Goal: Task Accomplishment & Management: Use online tool/utility

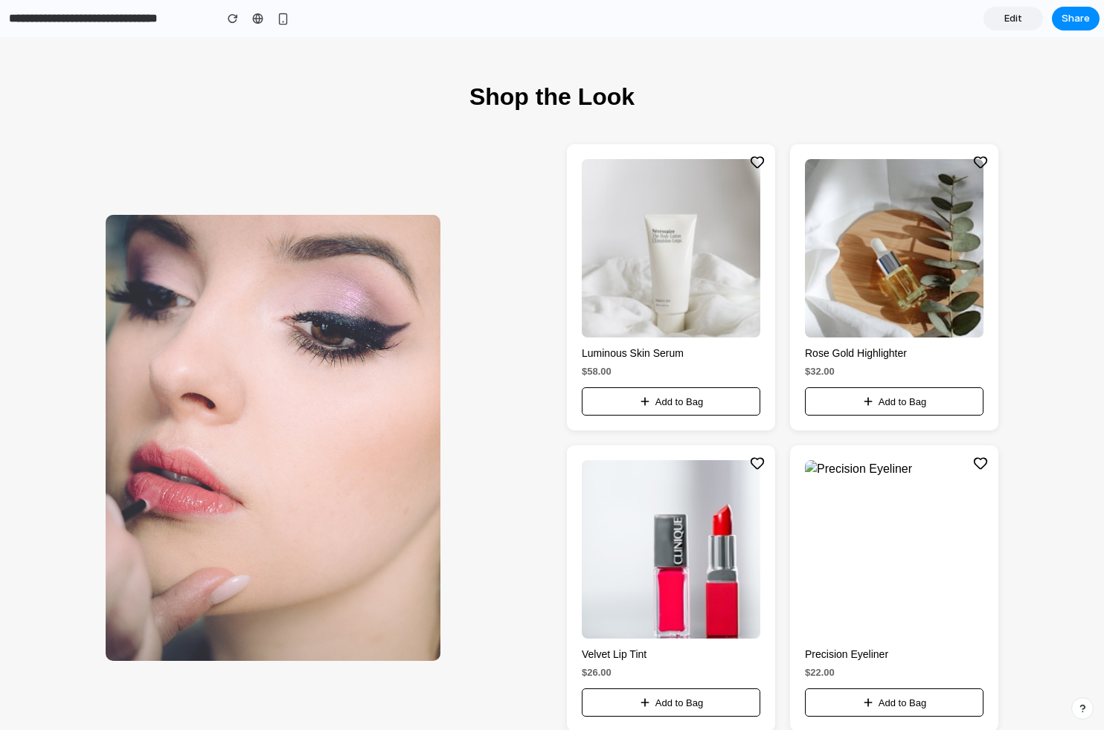
click at [126, 25] on input "**********" at bounding box center [108, 18] width 204 height 27
click at [231, 51] on section "Shop the Look Luminous Skin Serum $58.00 Add to Bag Rose Gold Highlighter $32.0…" at bounding box center [552, 405] width 1104 height 737
click at [235, 20] on div "button" at bounding box center [233, 18] width 10 height 10
click at [1018, 24] on span "Edit" at bounding box center [1013, 18] width 18 height 15
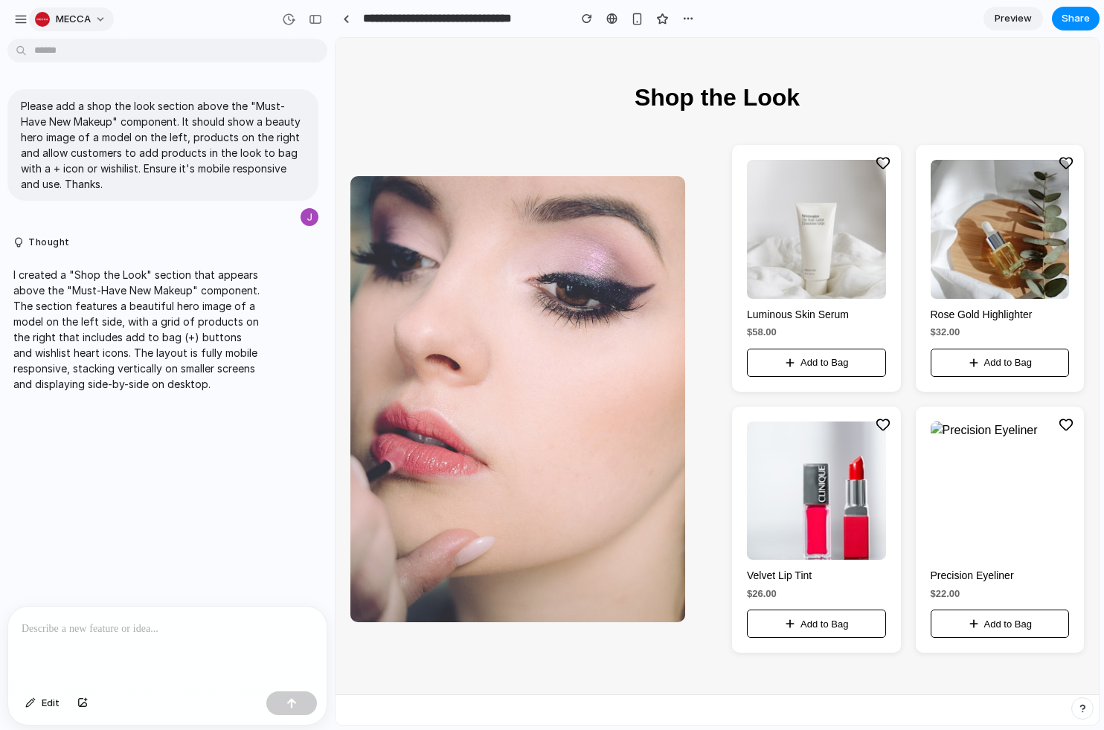
click at [96, 22] on button "MECCA" at bounding box center [71, 19] width 85 height 24
click at [19, 13] on div "Settings Invite members Change theme Sign out" at bounding box center [552, 365] width 1104 height 730
click at [19, 13] on div "button" at bounding box center [20, 19] width 13 height 13
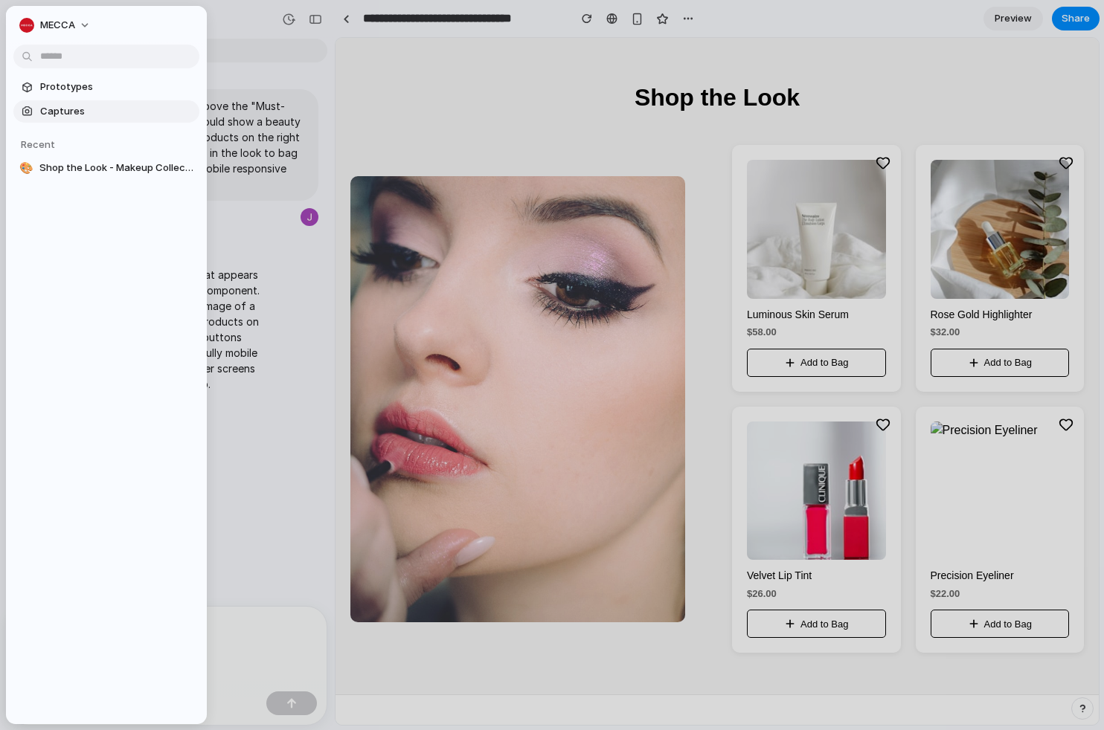
click at [68, 113] on span "Captures" at bounding box center [116, 111] width 153 height 15
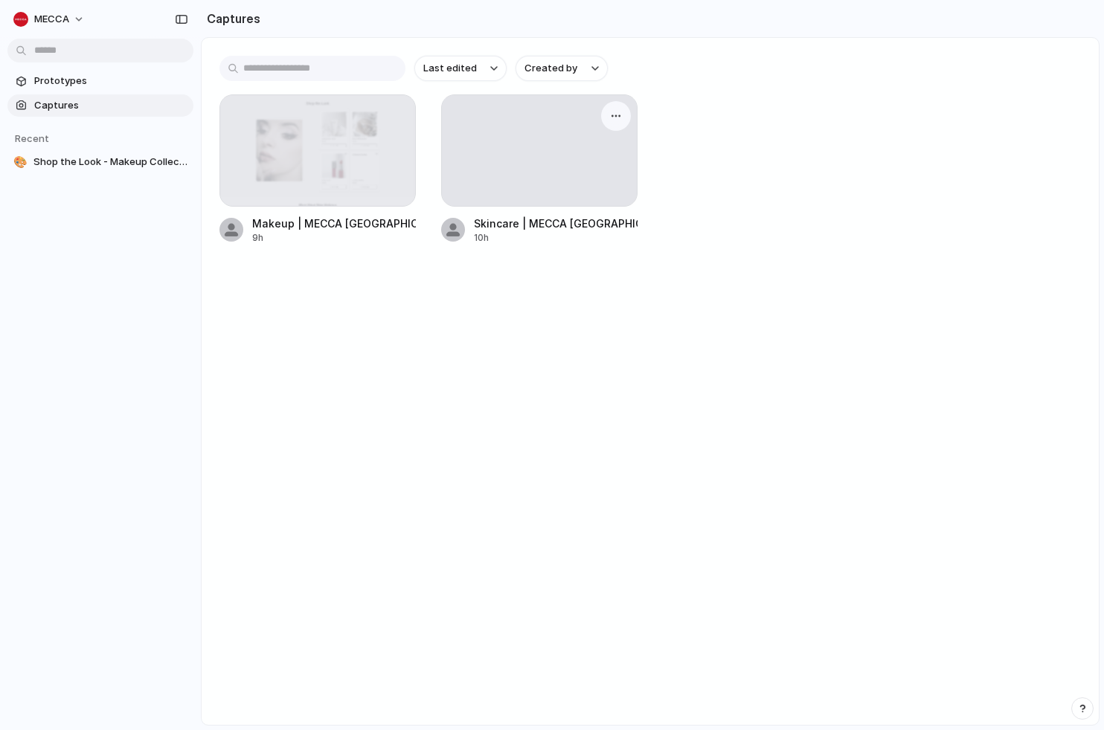
click at [581, 151] on div at bounding box center [539, 150] width 195 height 111
click at [618, 117] on div "button" at bounding box center [616, 116] width 12 height 12
click at [471, 155] on div "Create prototype Rename Copy link Open original page Delete" at bounding box center [552, 365] width 1104 height 730
click at [477, 187] on div at bounding box center [539, 150] width 195 height 111
click at [481, 224] on div "Skincare | MECCA Australia" at bounding box center [556, 224] width 164 height 16
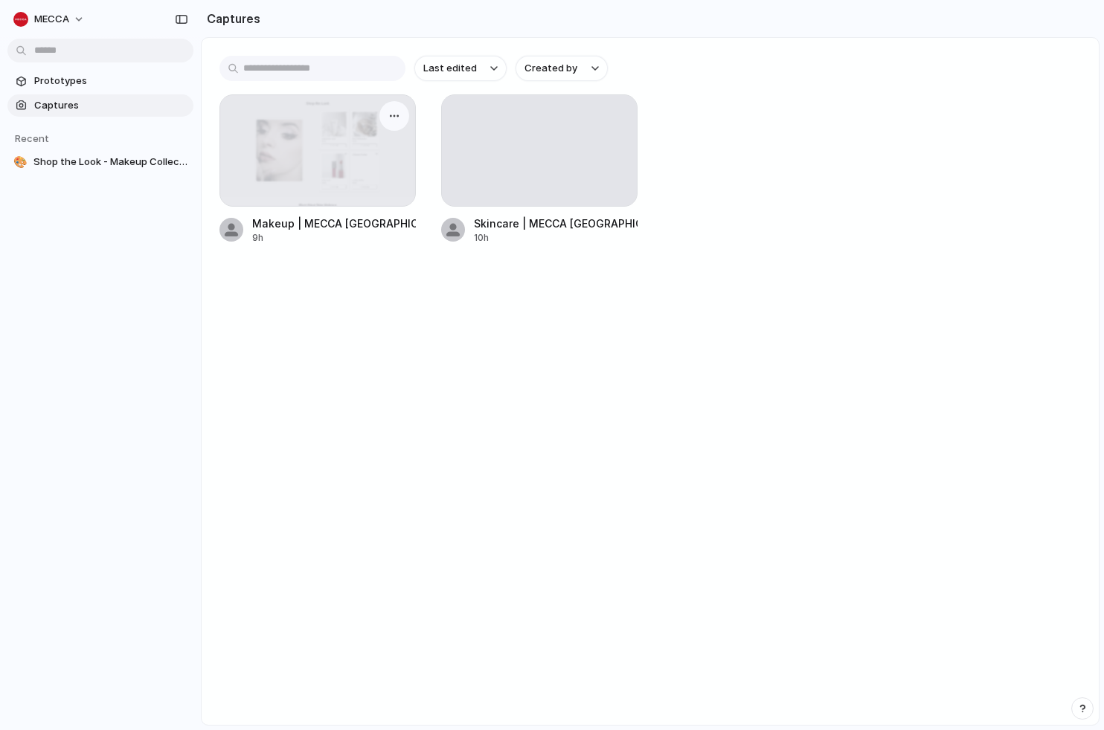
click at [290, 227] on div "Makeup | MECCA Australia" at bounding box center [334, 224] width 164 height 16
click at [81, 78] on span "Prototypes" at bounding box center [110, 81] width 153 height 15
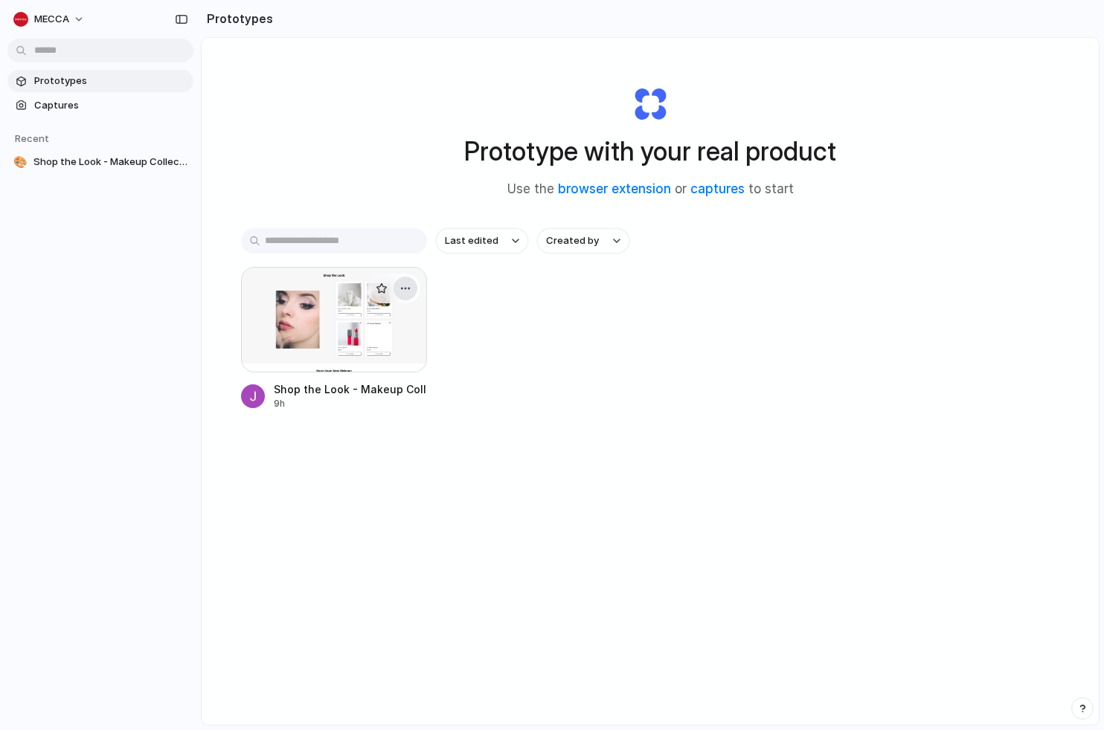
click at [404, 288] on div "button" at bounding box center [405, 289] width 12 height 12
click at [367, 393] on li "Delete" at bounding box center [363, 394] width 106 height 24
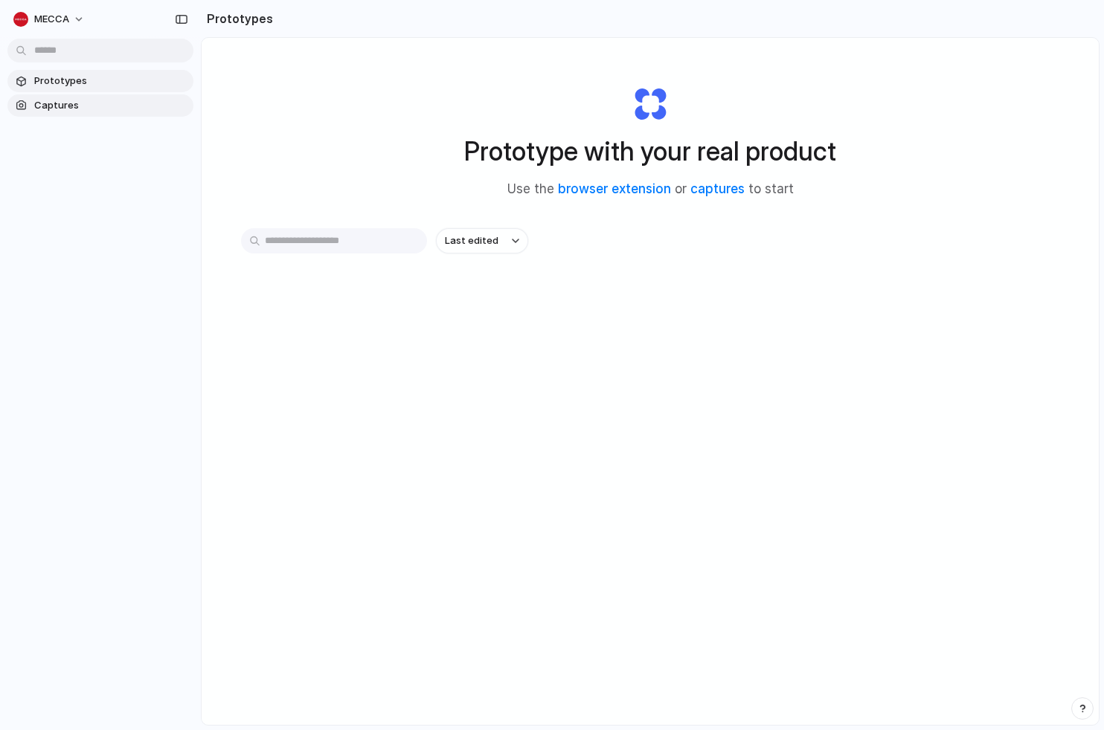
click at [55, 107] on span "Captures" at bounding box center [110, 105] width 153 height 15
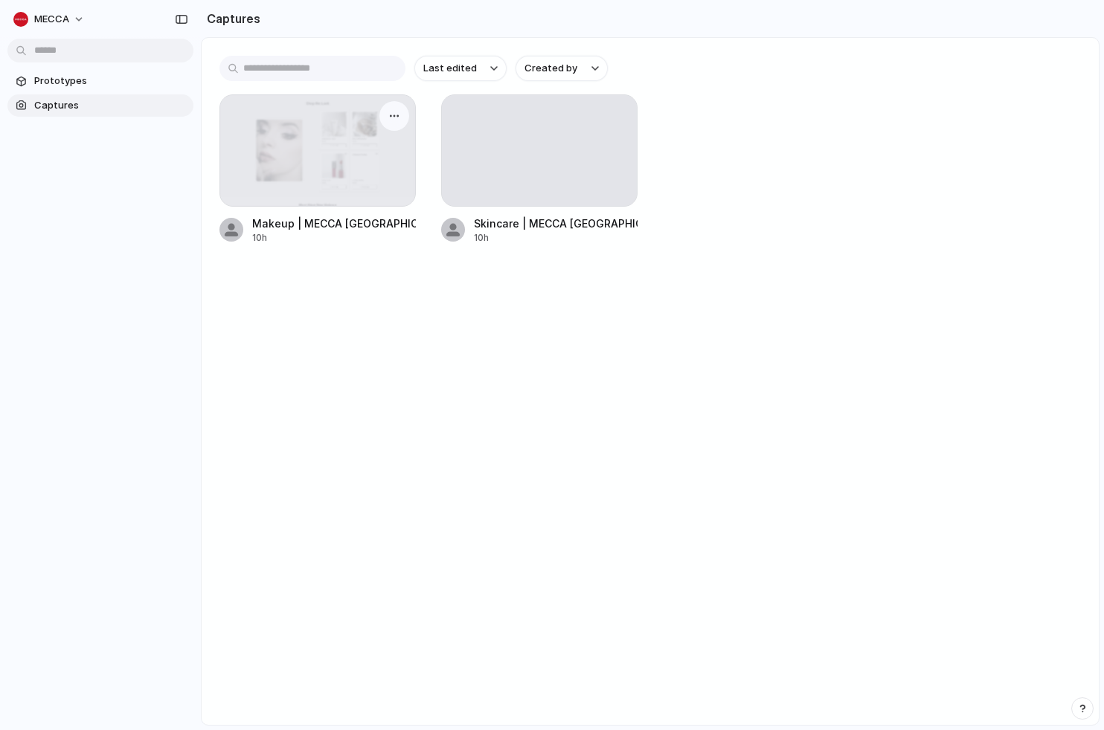
click at [312, 168] on div at bounding box center [317, 150] width 195 height 111
click at [389, 120] on div "button" at bounding box center [394, 116] width 12 height 12
click at [379, 220] on span "Open original page" at bounding box center [354, 221] width 88 height 15
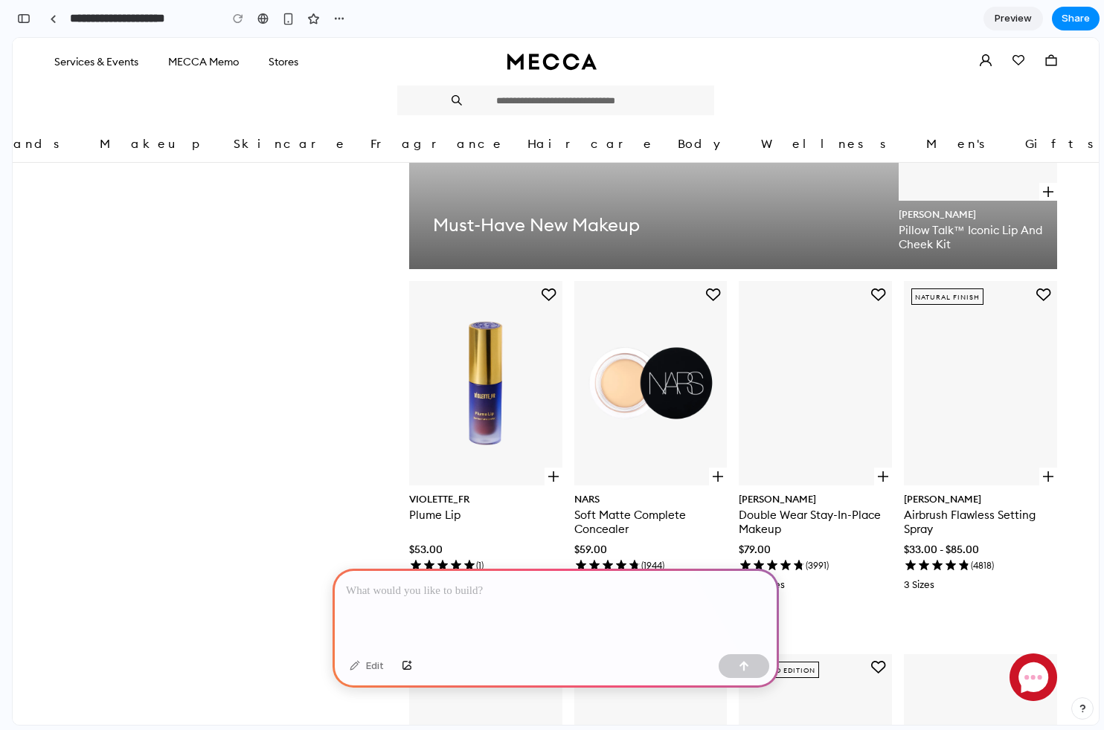
scroll to position [1190, 0]
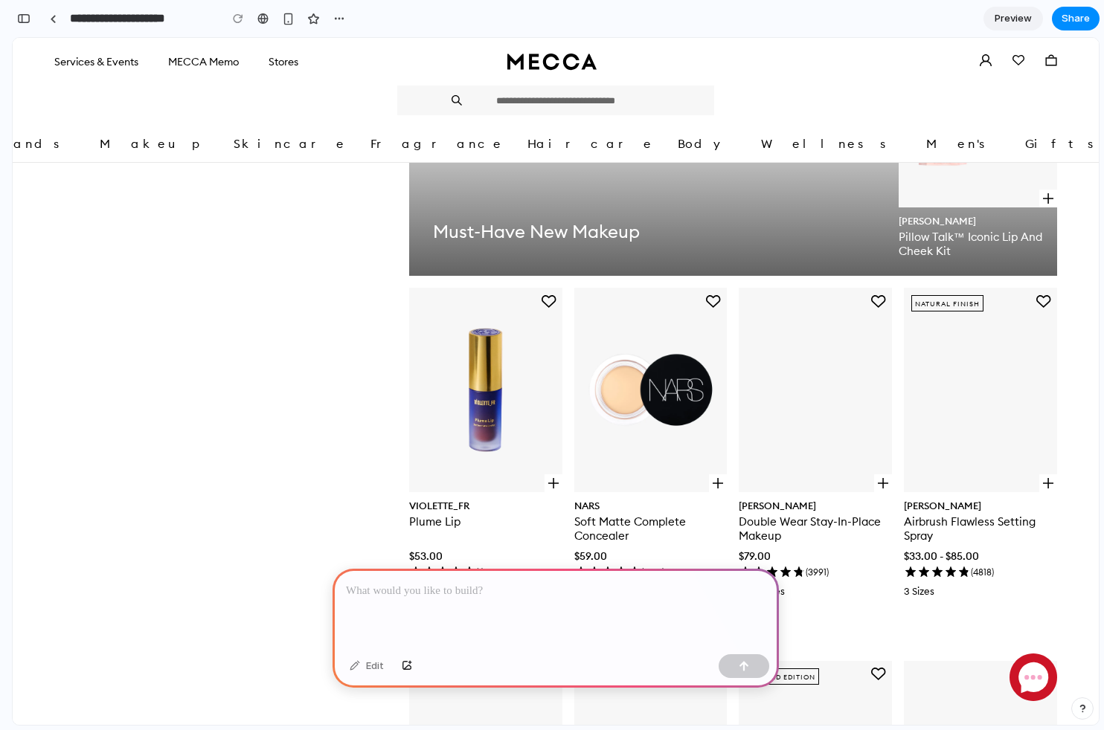
click at [457, 606] on div at bounding box center [555, 609] width 446 height 80
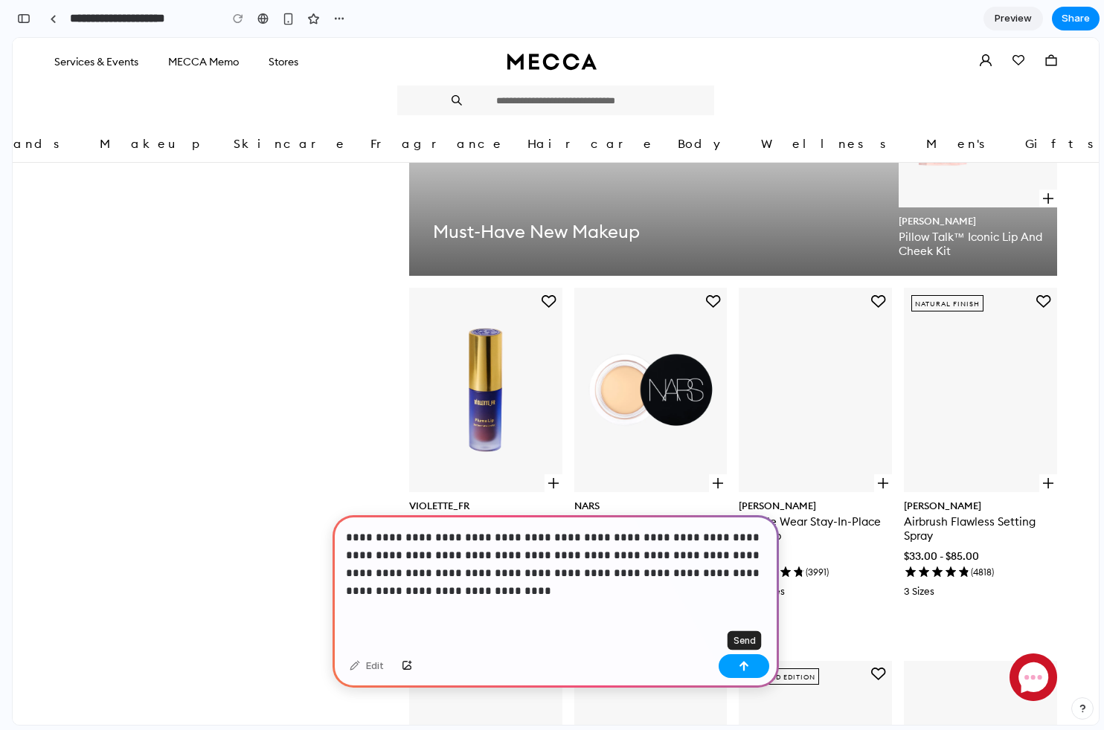
click at [753, 666] on button "button" at bounding box center [744, 667] width 51 height 24
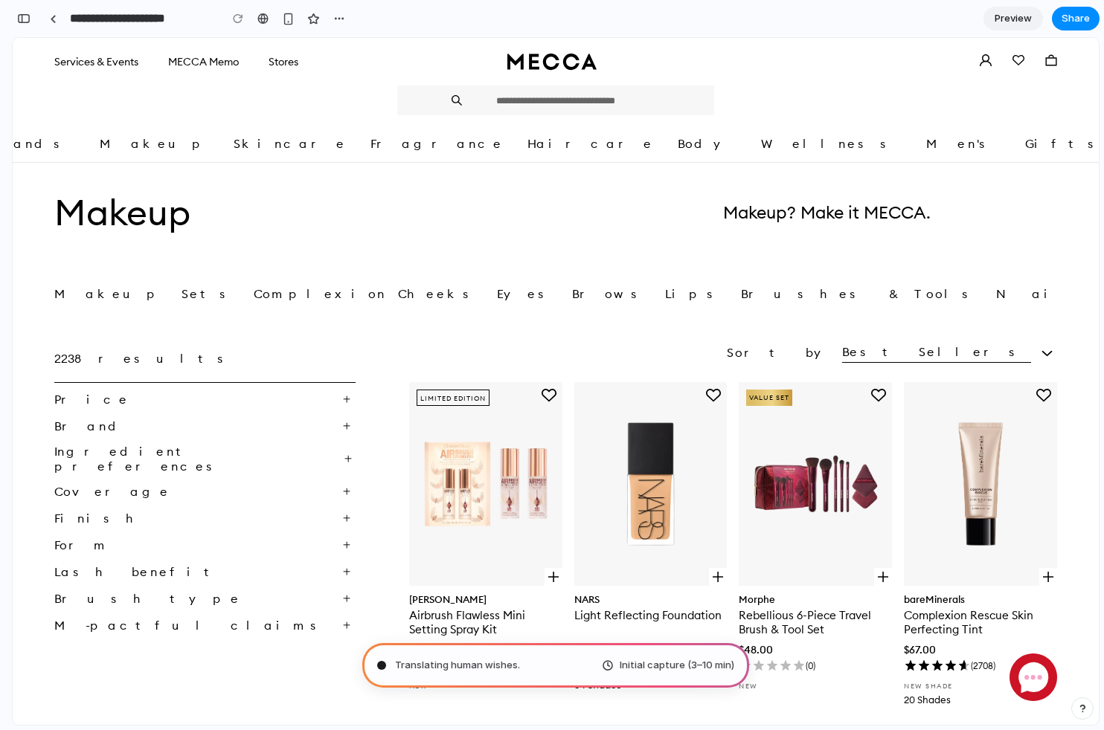
scroll to position [390, 0]
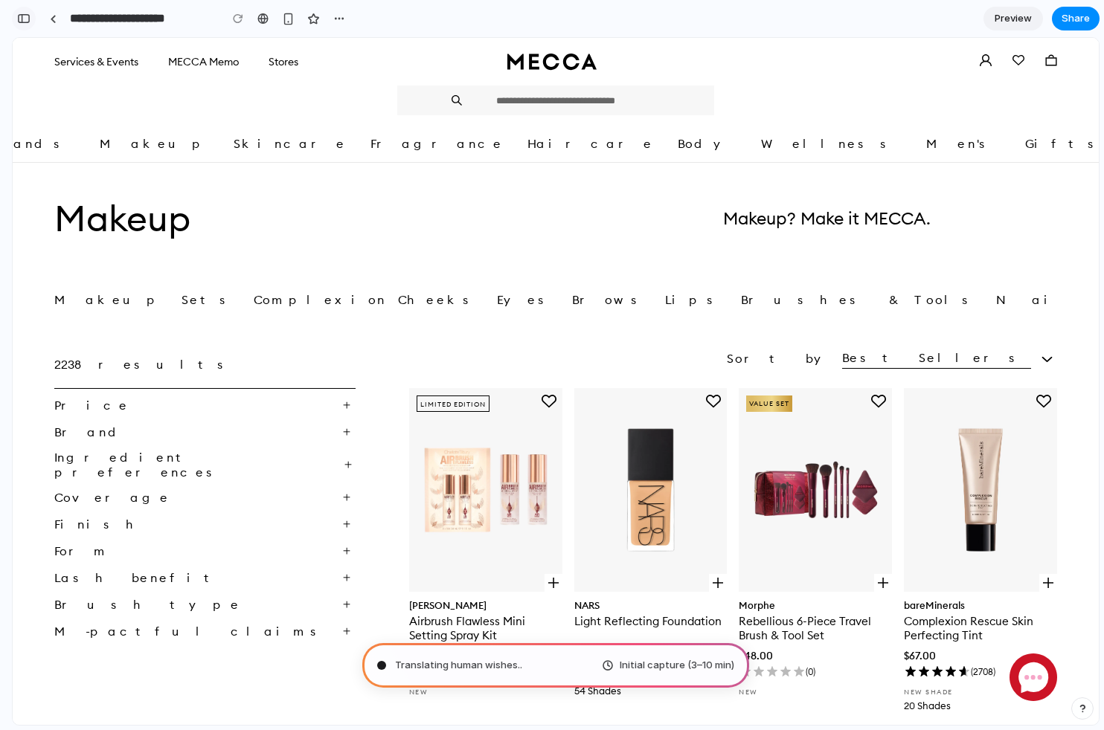
click at [21, 24] on button "button" at bounding box center [24, 19] width 24 height 24
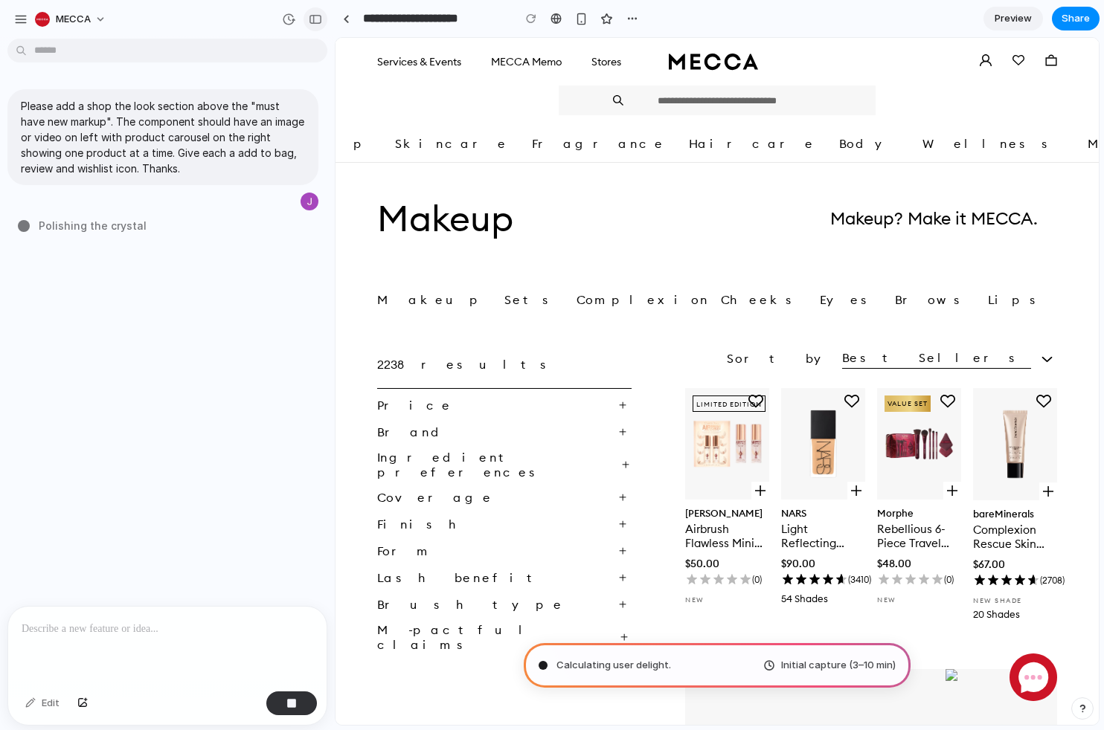
click at [318, 17] on div "button" at bounding box center [315, 19] width 13 height 10
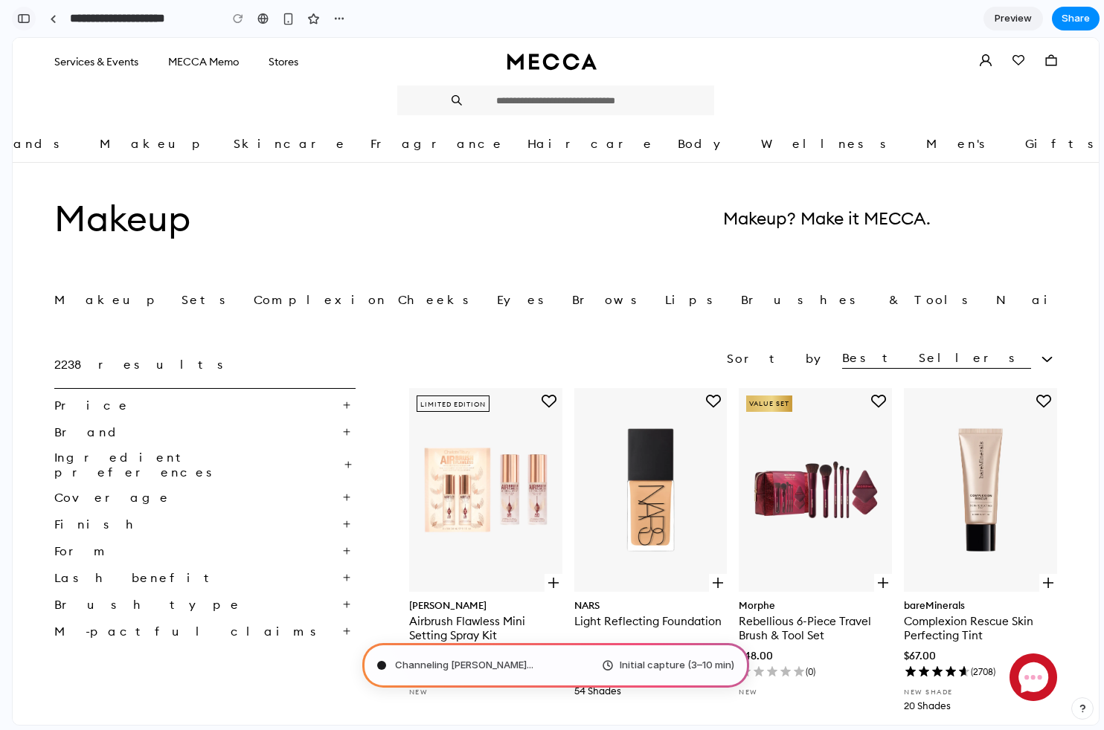
click at [21, 14] on div "button" at bounding box center [23, 18] width 13 height 10
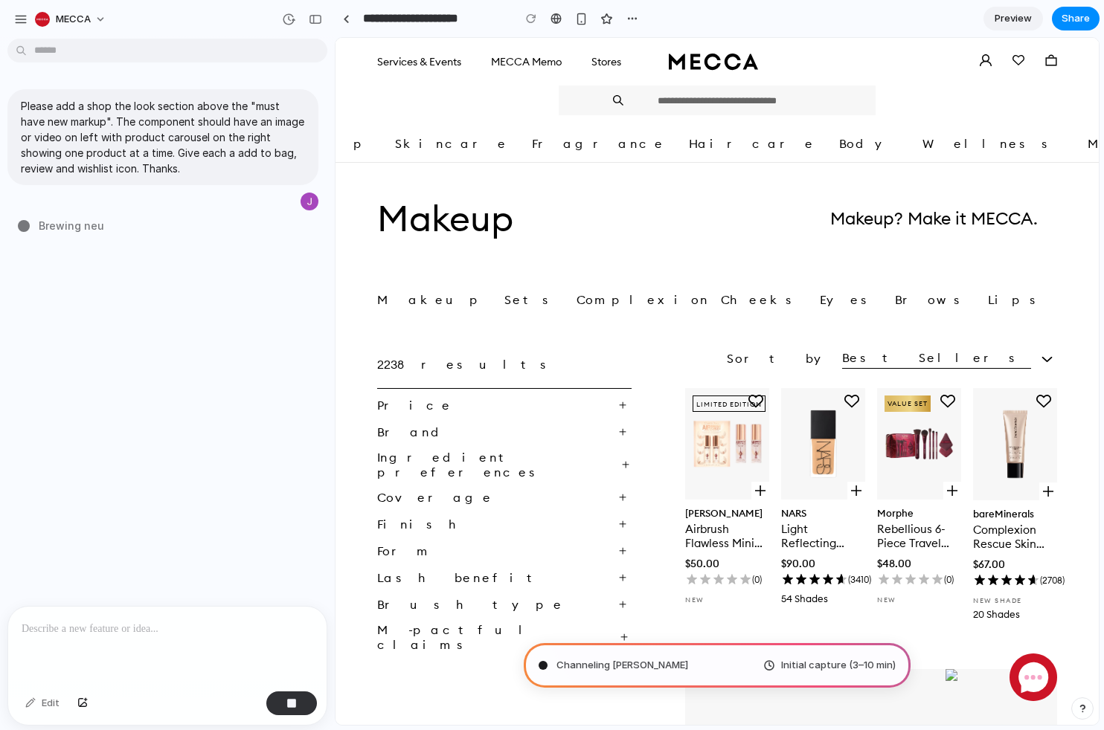
click at [176, 51] on body "**********" at bounding box center [552, 365] width 1104 height 730
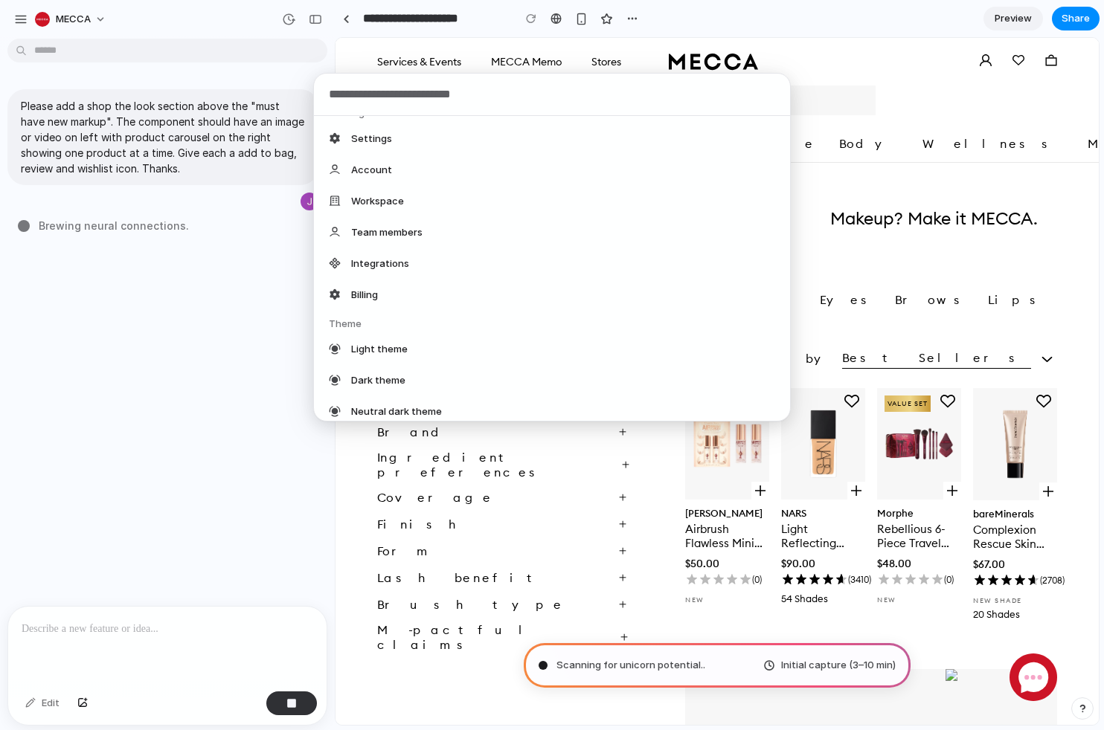
scroll to position [0, 0]
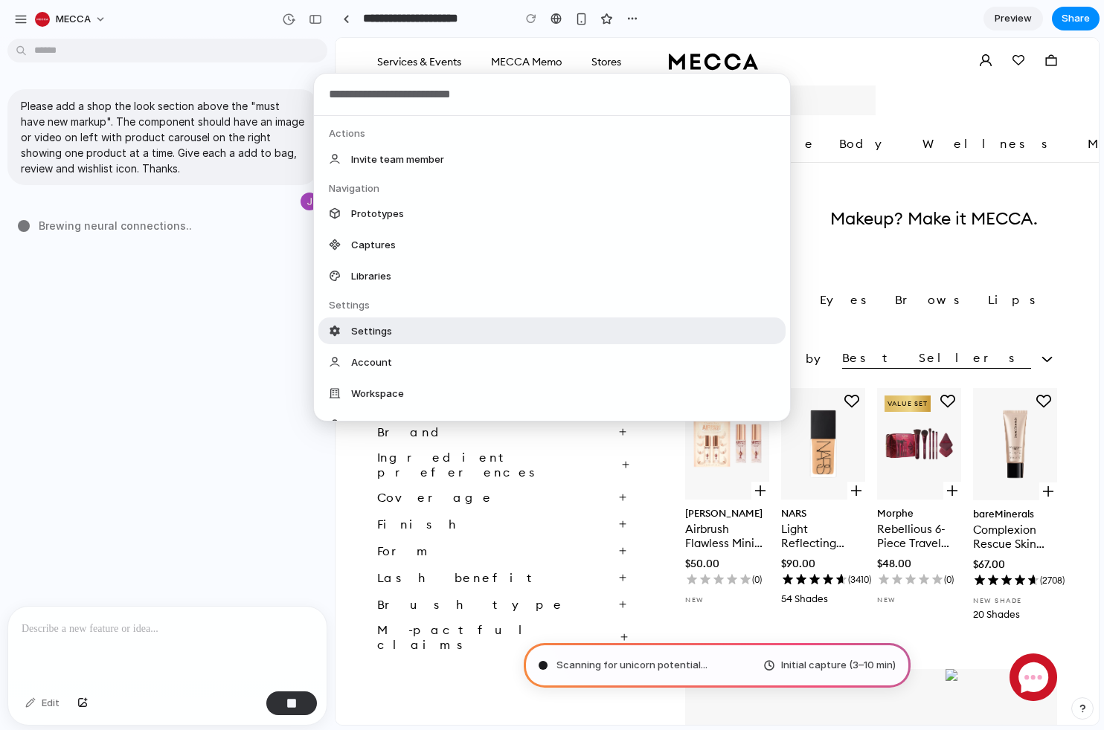
click at [118, 452] on div "Actions Invite team member Navigation Prototypes Captures Libraries Settings Se…" at bounding box center [552, 365] width 1104 height 730
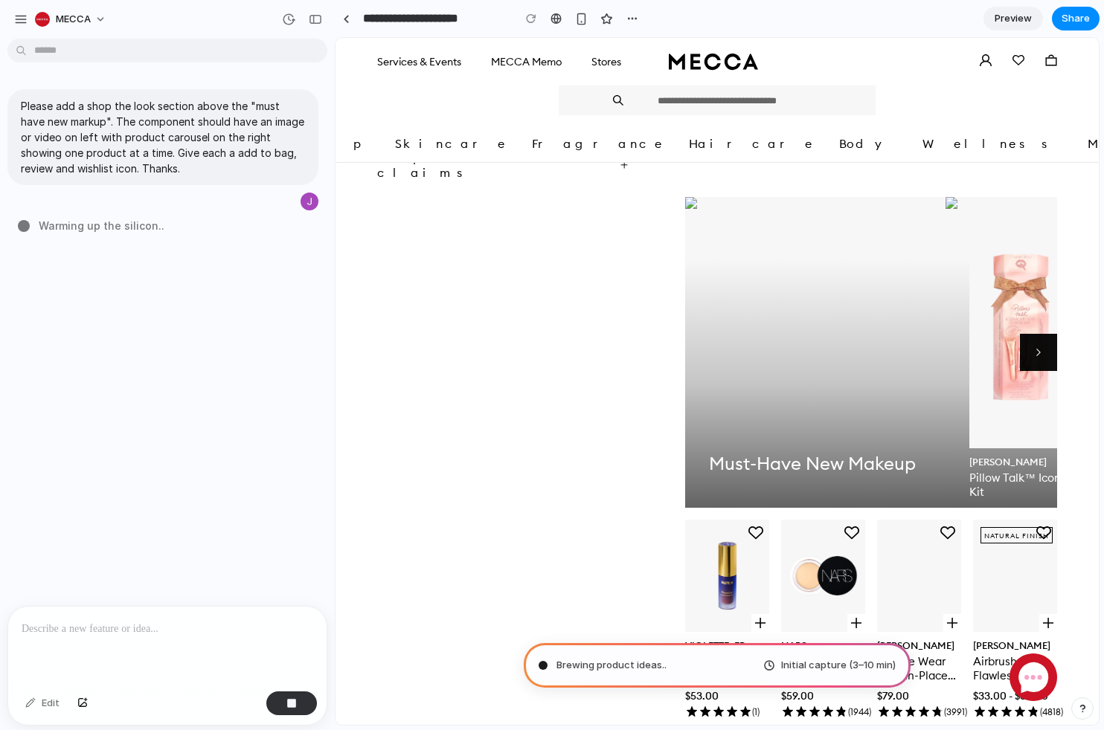
scroll to position [951, 0]
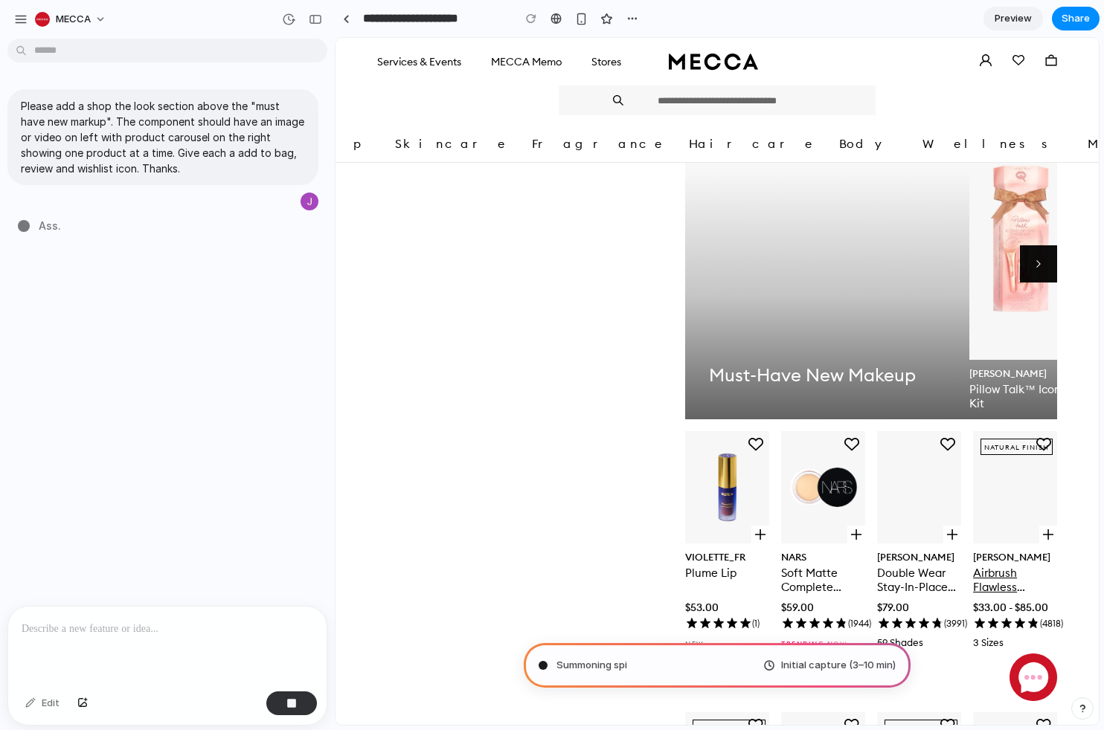
type input "**********"
